Goal: Task Accomplishment & Management: Complete application form

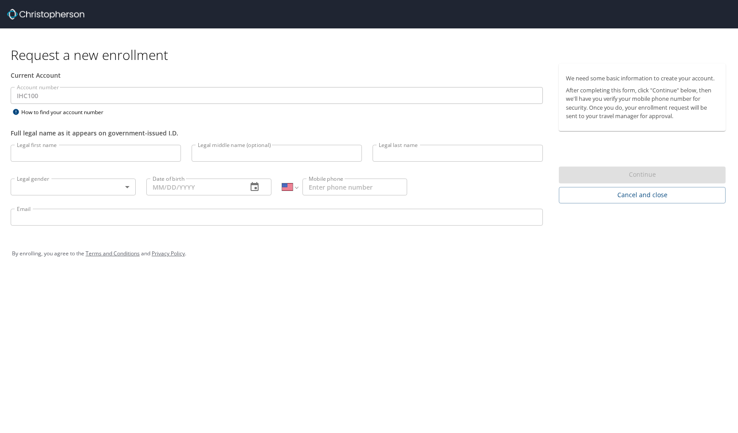
select select "US"
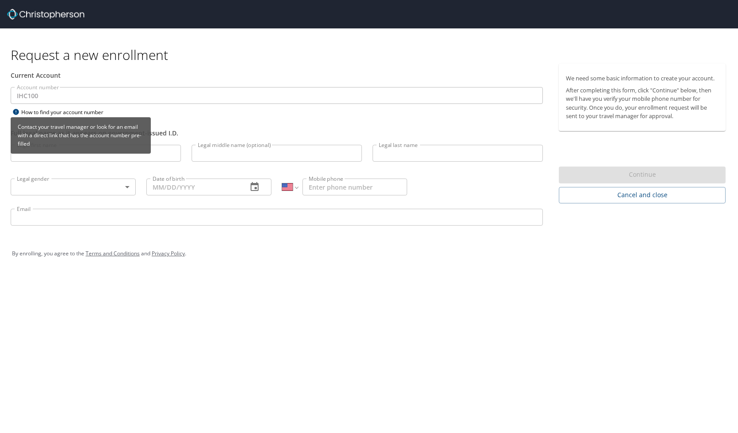
click at [74, 152] on div "Contact your travel manager or look for an email with a direct link that has th…" at bounding box center [81, 135] width 140 height 36
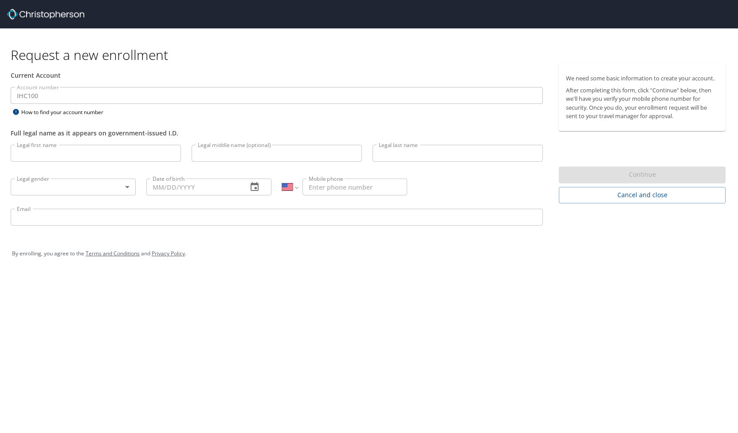
click at [146, 147] on input "Legal first name" at bounding box center [96, 153] width 170 height 17
type input "[PERSON_NAME]"
click at [226, 155] on input "Legal middle name (optional)" at bounding box center [277, 153] width 170 height 17
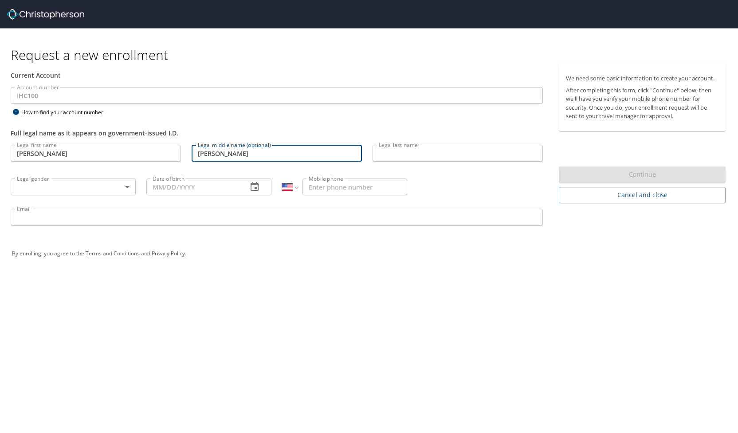
type input "[PERSON_NAME]"
click at [398, 153] on input "Legal last name" at bounding box center [458, 153] width 170 height 17
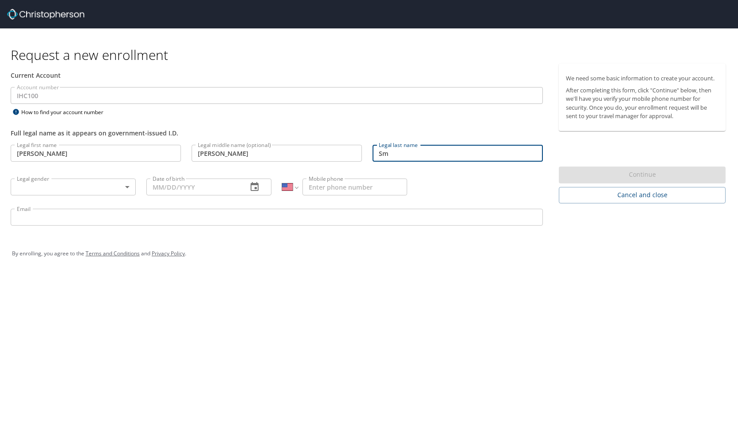
type input "S"
type input "[PERSON_NAME]"
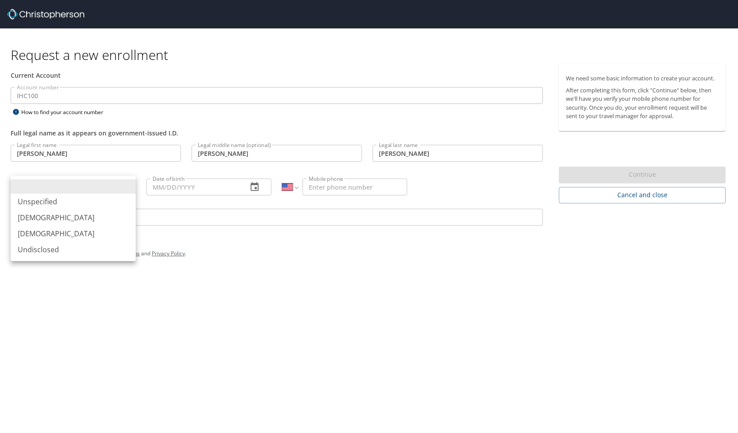
click at [124, 187] on body "Request a new enrollment Current Account Account number IHC100 Account number H…" at bounding box center [369, 216] width 738 height 433
click at [87, 228] on li "[DEMOGRAPHIC_DATA]" at bounding box center [73, 233] width 125 height 16
type input "[DEMOGRAPHIC_DATA]"
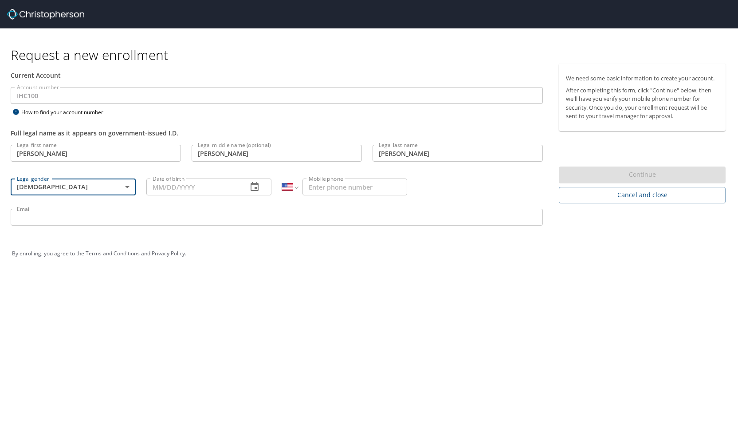
click at [158, 184] on input "Date of birth" at bounding box center [193, 186] width 94 height 17
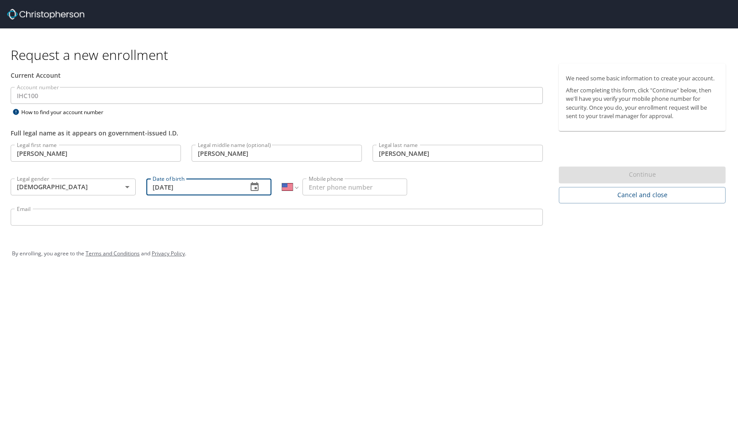
type input "[DATE]"
click at [326, 185] on input "Mobile phone" at bounding box center [355, 186] width 105 height 17
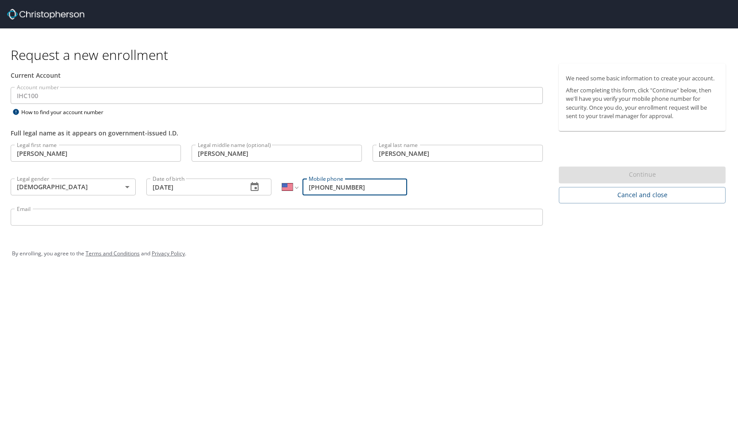
type input "[PHONE_NUMBER]"
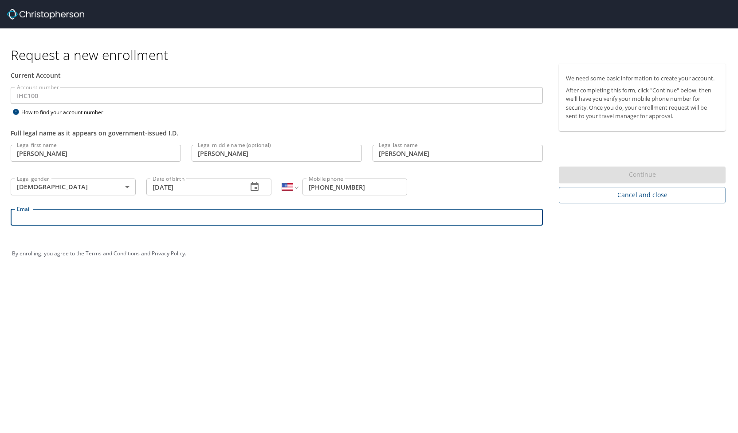
click at [150, 220] on input "Email" at bounding box center [277, 216] width 532 height 17
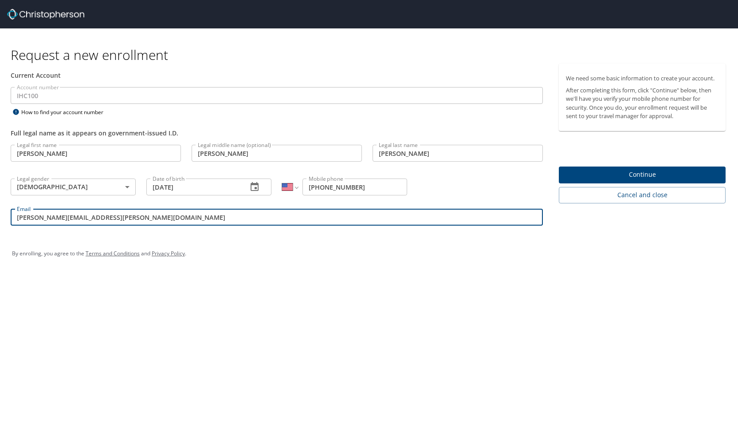
type input "[PERSON_NAME][EMAIL_ADDRESS][PERSON_NAME][DOMAIN_NAME]"
click at [605, 177] on span "Continue" at bounding box center [642, 174] width 153 height 11
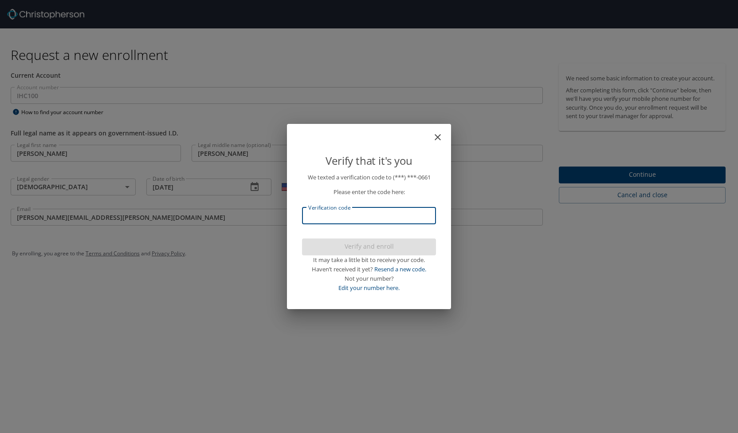
click at [375, 217] on input "Verification code" at bounding box center [369, 215] width 134 height 17
type input "554396"
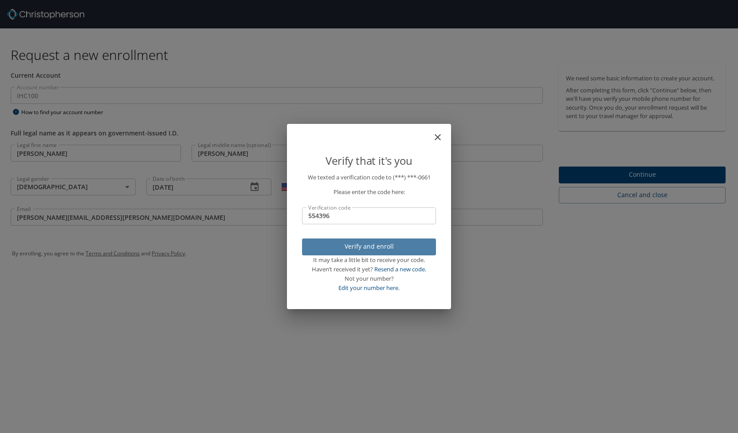
click at [364, 248] on span "Verify and enroll" at bounding box center [369, 246] width 120 height 11
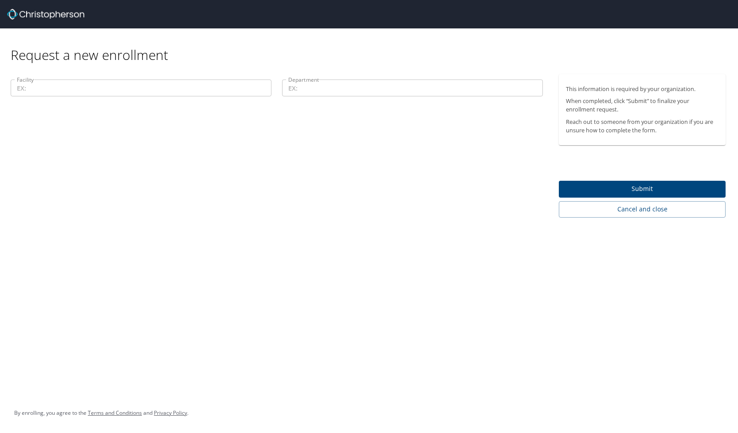
click at [118, 89] on input "Facility" at bounding box center [141, 87] width 261 height 17
paste input "[PERSON_NAME] & [PERSON_NAME] Clinic"
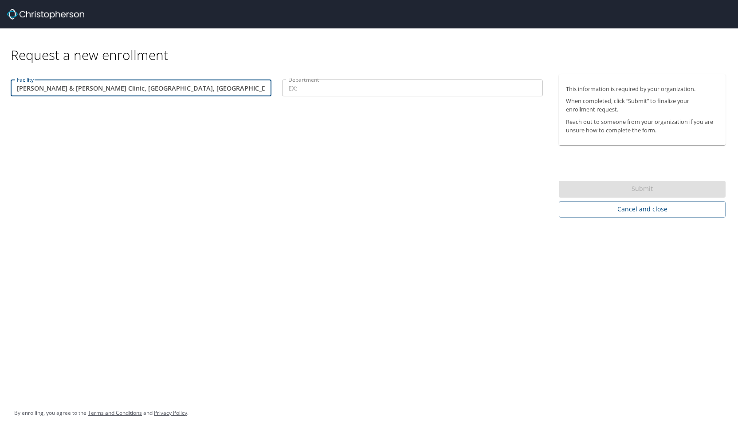
type input "[PERSON_NAME] & [PERSON_NAME] Clinic, [GEOGRAPHIC_DATA], [GEOGRAPHIC_DATA]"
click at [313, 87] on input "Department" at bounding box center [412, 87] width 261 height 17
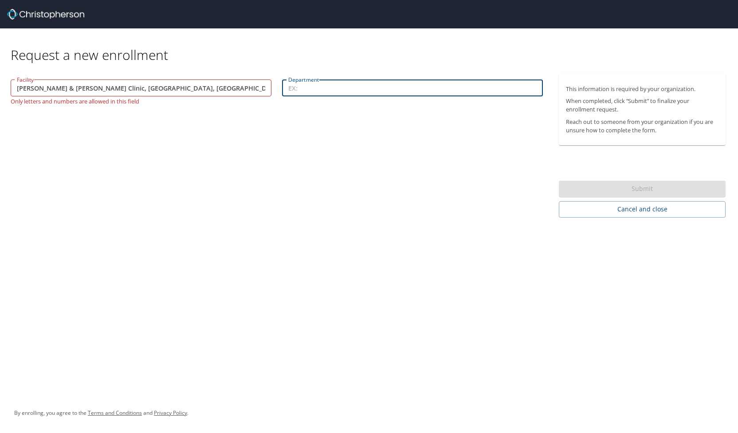
type input "G"
click at [35, 87] on input "[PERSON_NAME] & [PERSON_NAME] Clinic, [GEOGRAPHIC_DATA], [GEOGRAPHIC_DATA]" at bounding box center [141, 87] width 261 height 17
click at [319, 90] on input "Department" at bounding box center [412, 87] width 261 height 17
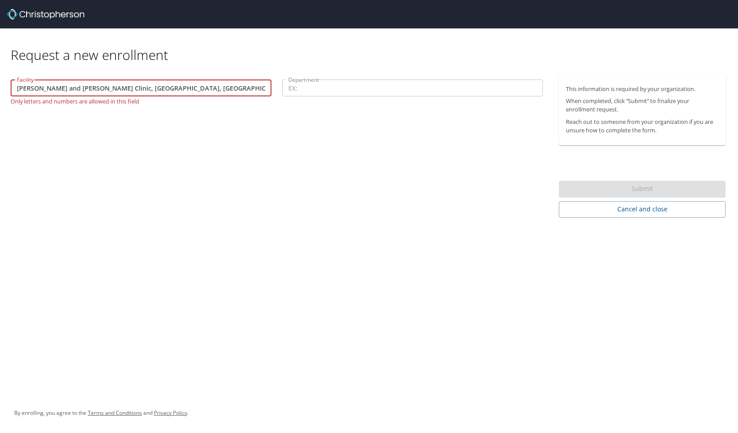
click at [178, 84] on input "[PERSON_NAME] and [PERSON_NAME] Clinic, [GEOGRAPHIC_DATA], [GEOGRAPHIC_DATA]" at bounding box center [141, 87] width 261 height 17
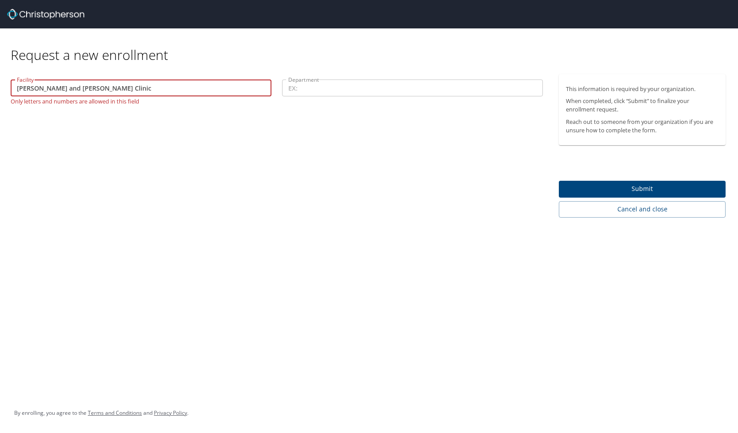
type input "[PERSON_NAME] and [PERSON_NAME] Clinic"
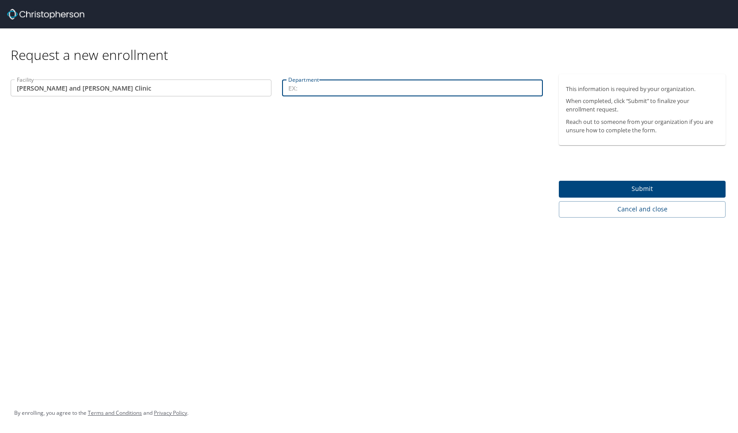
click at [318, 85] on input "Department" at bounding box center [412, 87] width 261 height 17
type input "G"
paste input "Gastroenterology"
type input "Gastroenterology"
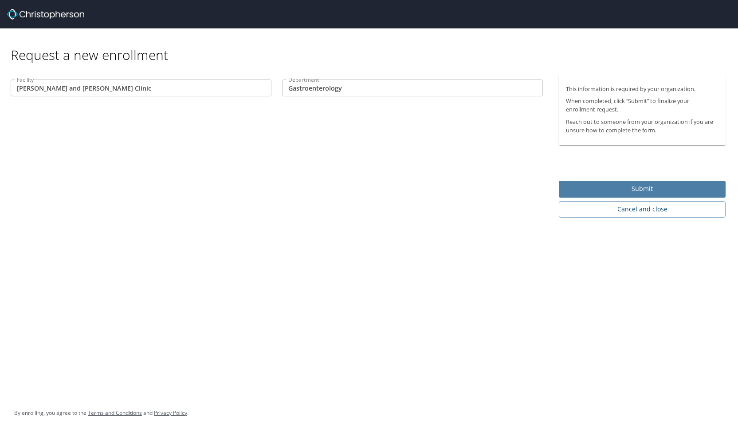
click at [637, 189] on span "Submit" at bounding box center [642, 188] width 153 height 11
